Goal: Information Seeking & Learning: Learn about a topic

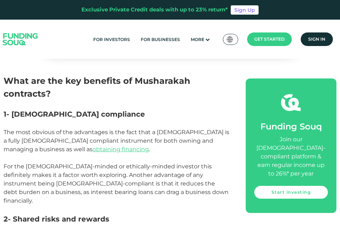
scroll to position [368, 0]
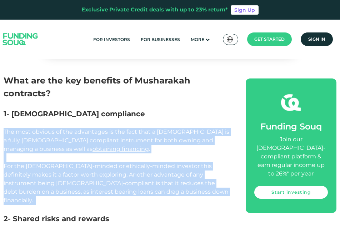
drag, startPoint x: 3, startPoint y: 124, endPoint x: 132, endPoint y: 188, distance: 144.3
copy div "The most obvious of the advantages is the fact that a [DEMOGRAPHIC_DATA] is a f…"
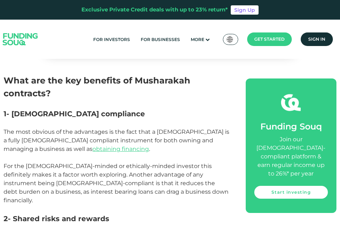
click at [133, 109] on h3 "1- [DEMOGRAPHIC_DATA] compliance" at bounding box center [117, 114] width 226 height 11
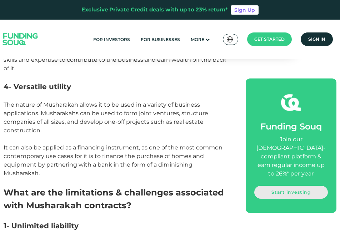
scroll to position [716, 0]
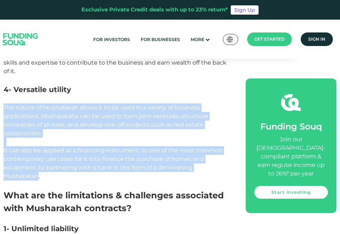
drag, startPoint x: 4, startPoint y: 89, endPoint x: 39, endPoint y: 162, distance: 81.0
click at [39, 162] on div "As with all things business and finance, Musharakahs contains advantages and di…" at bounding box center [117, 178] width 226 height 1075
copy div "The nature of Musharakah allows it to be used in a variety of business applicat…"
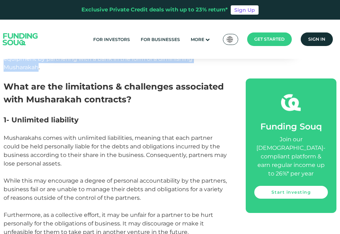
scroll to position [817, 0]
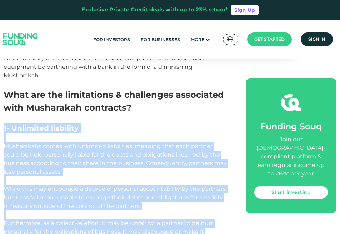
drag, startPoint x: 2, startPoint y: 111, endPoint x: 185, endPoint y: 229, distance: 218.1
click at [185, 230] on section "Home Blog Shariah Compliance [DATE]" at bounding box center [170, 180] width 340 height 1576
copy div "1- Unlimited liability Musharakahs comes with unlimited liabilities, meaning th…"
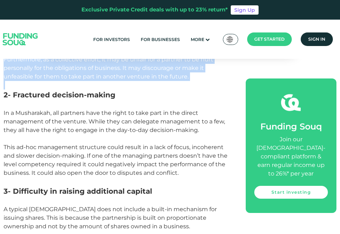
scroll to position [981, 0]
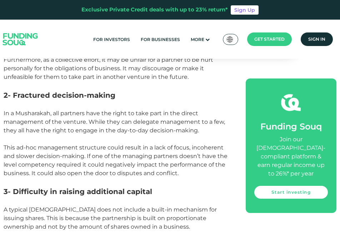
click at [180, 101] on p at bounding box center [117, 105] width 226 height 9
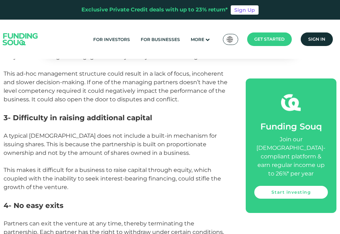
scroll to position [1053, 0]
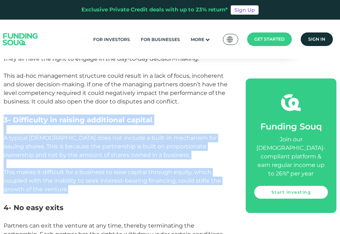
drag, startPoint x: 2, startPoint y: 104, endPoint x: 67, endPoint y: 175, distance: 96.6
copy div "3- Difficulty in raising additional capital A typical Musharakah does not inclu…"
